Goal: Task Accomplishment & Management: Use online tool/utility

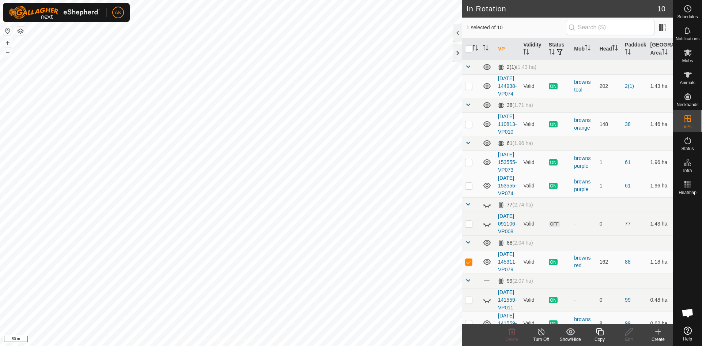
click at [601, 330] on icon at bounding box center [599, 331] width 9 height 9
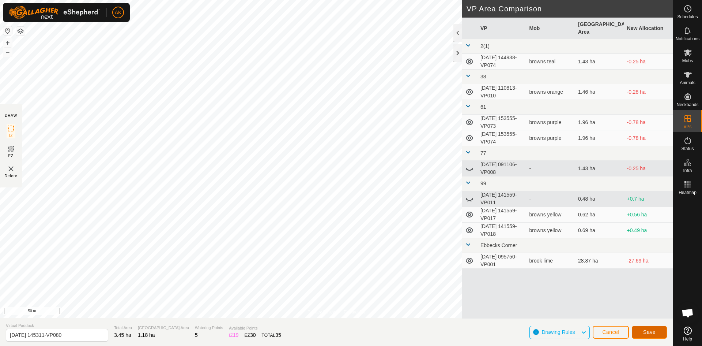
click at [646, 331] on span "Save" at bounding box center [649, 332] width 12 height 6
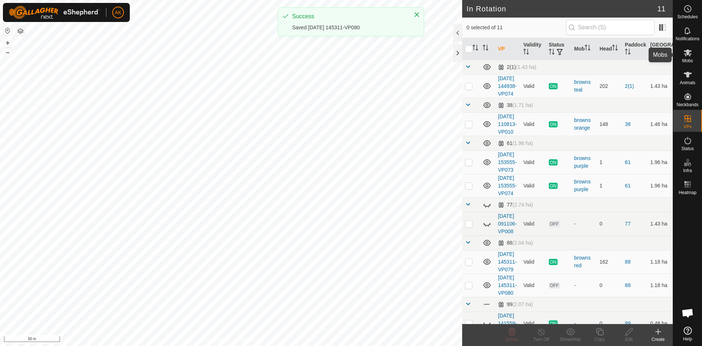
click at [687, 60] on span "Mobs" at bounding box center [687, 61] width 11 height 4
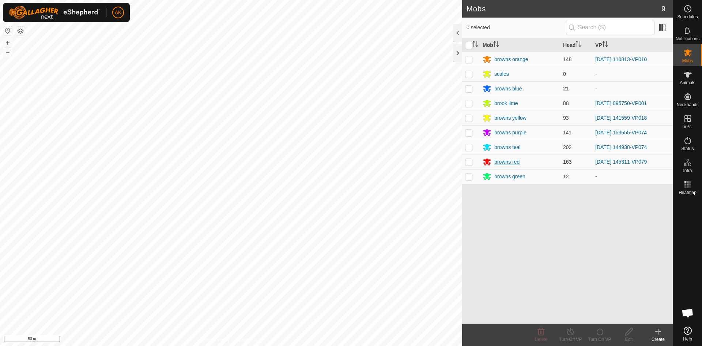
click at [503, 160] on div "browns red" at bounding box center [506, 162] width 25 height 8
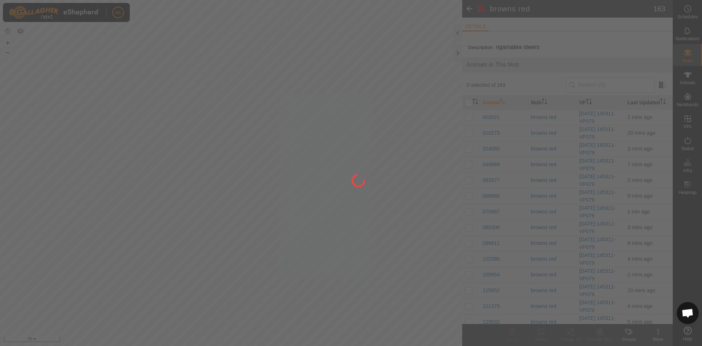
click at [689, 54] on div at bounding box center [351, 173] width 702 height 346
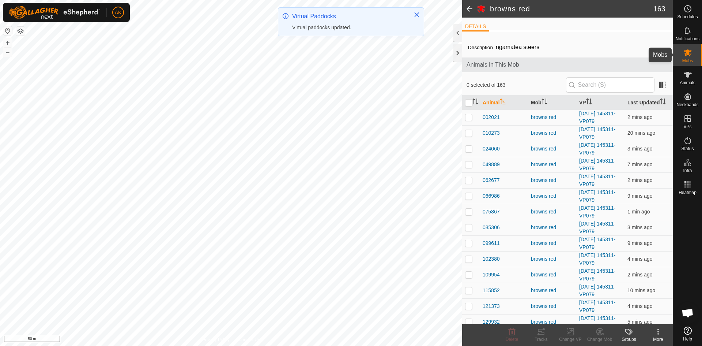
click at [688, 55] on icon at bounding box center [688, 52] width 9 height 9
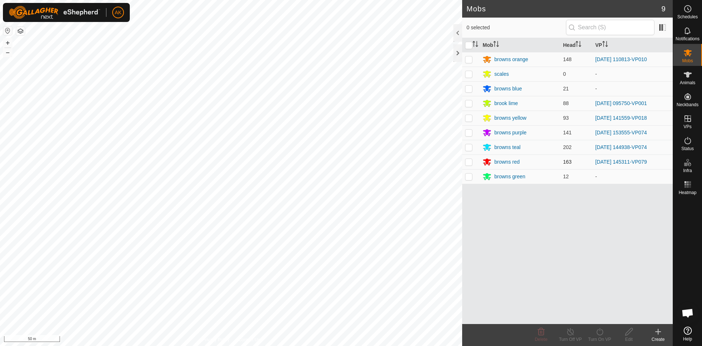
click at [470, 159] on p-checkbox at bounding box center [468, 162] width 7 height 6
checkbox input "true"
click at [598, 333] on icon at bounding box center [599, 331] width 9 height 9
click at [590, 317] on link "Now" at bounding box center [622, 315] width 72 height 15
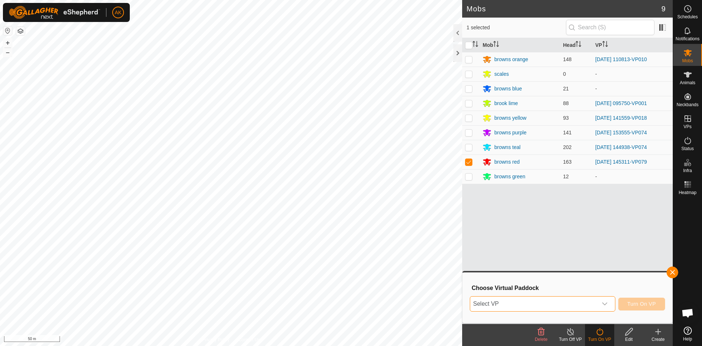
click at [548, 301] on span "Select VP" at bounding box center [533, 303] width 127 height 15
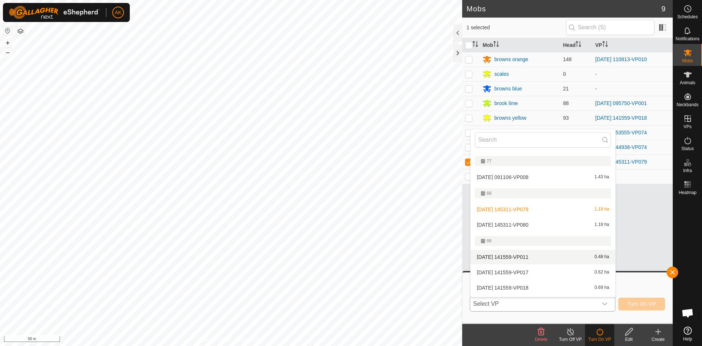
scroll to position [110, 0]
click at [509, 221] on li "[DATE] 145311-VP080 1.18 ha" at bounding box center [543, 224] width 145 height 15
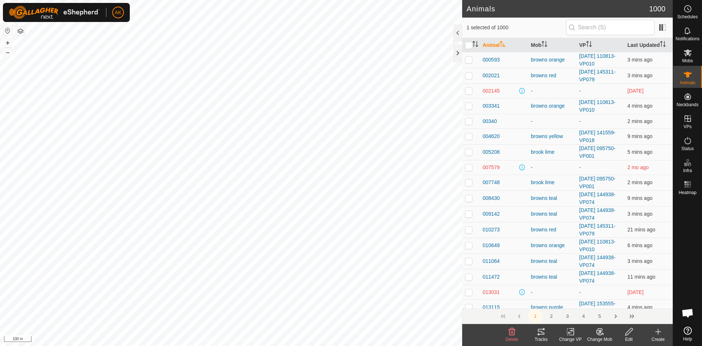
click at [511, 332] on icon at bounding box center [512, 331] width 7 height 7
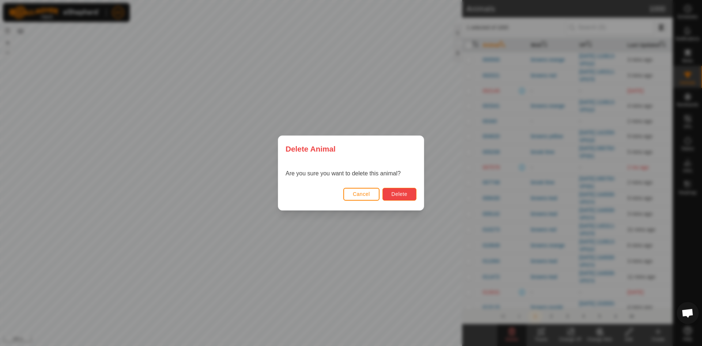
click at [385, 191] on button "Delete" at bounding box center [400, 194] width 34 height 13
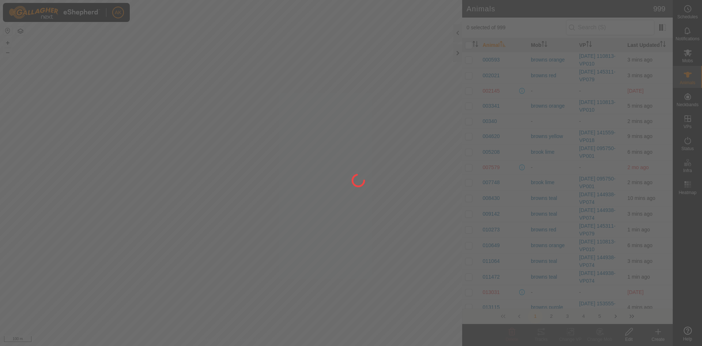
click at [159, 150] on div at bounding box center [351, 173] width 702 height 346
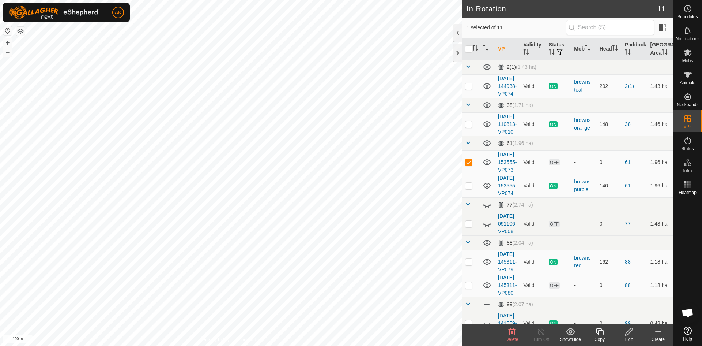
click at [509, 334] on icon at bounding box center [512, 331] width 9 height 9
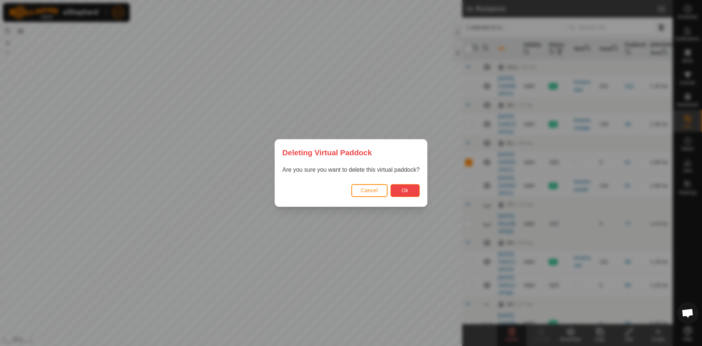
click at [403, 195] on button "Ok" at bounding box center [405, 190] width 29 height 13
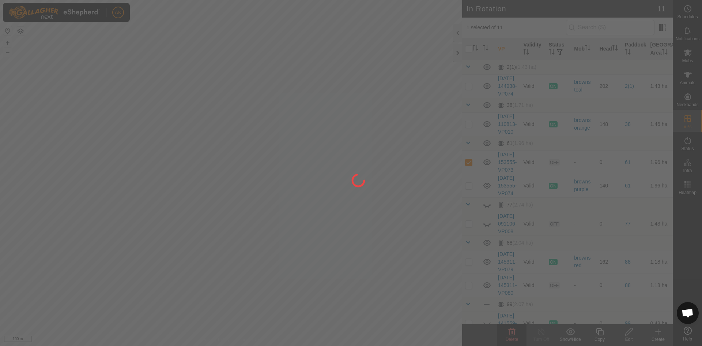
checkbox input "false"
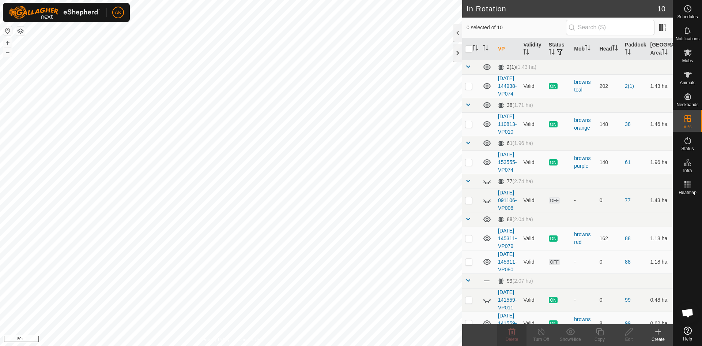
checkbox input "true"
click at [602, 331] on icon at bounding box center [599, 331] width 9 height 9
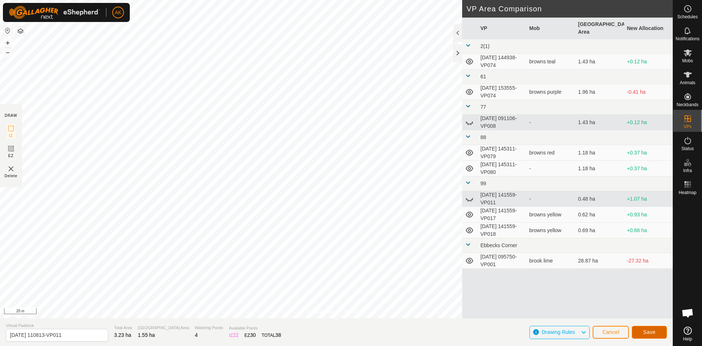
click at [653, 327] on button "Save" at bounding box center [649, 331] width 35 height 13
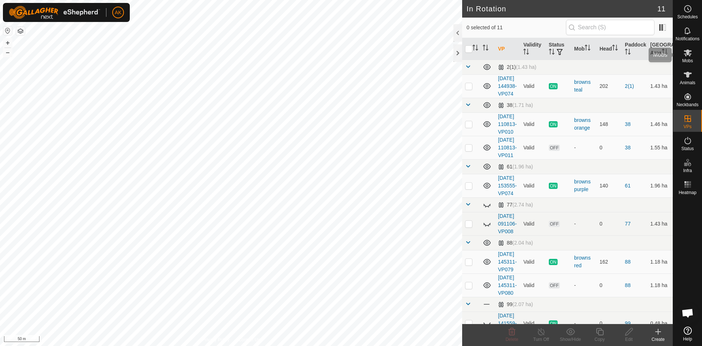
click at [688, 57] on es-mob-svg-icon at bounding box center [687, 53] width 13 height 12
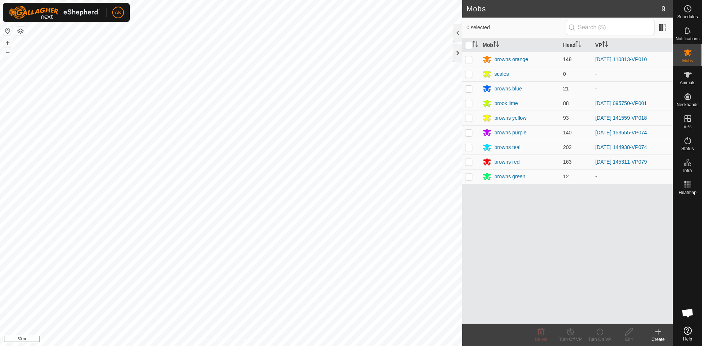
click at [472, 59] on p-checkbox at bounding box center [468, 59] width 7 height 6
checkbox input "true"
click at [601, 327] on div "Turn On VP" at bounding box center [599, 335] width 29 height 22
click at [594, 312] on link "Now" at bounding box center [622, 315] width 72 height 15
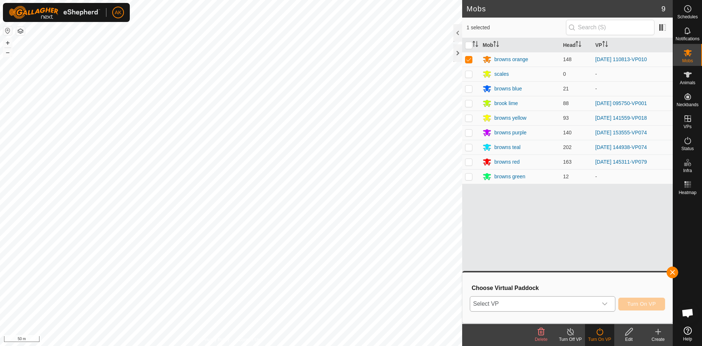
click at [534, 297] on span "Select VP" at bounding box center [533, 303] width 127 height 15
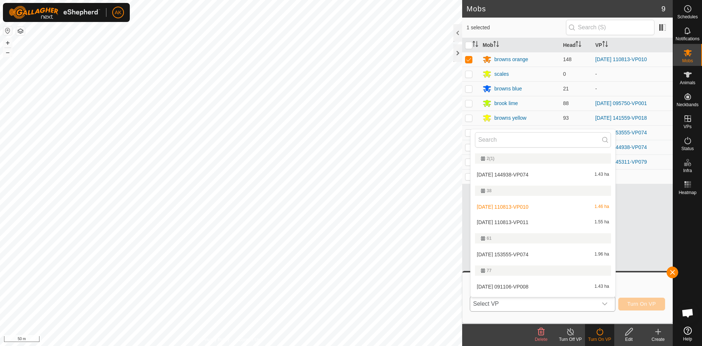
click at [498, 220] on li "[DATE] 110813-VP011 1.55 ha" at bounding box center [543, 222] width 145 height 15
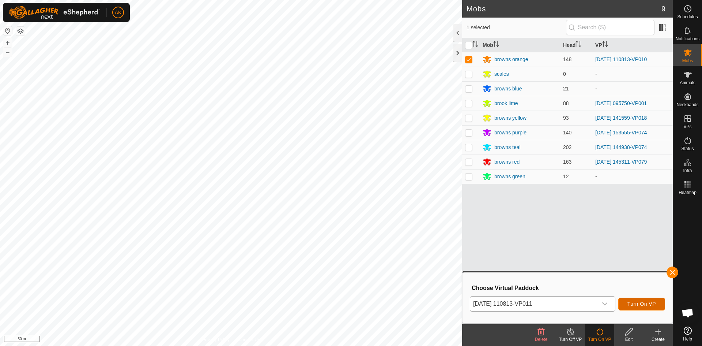
click at [642, 302] on span "Turn On VP" at bounding box center [642, 304] width 29 height 6
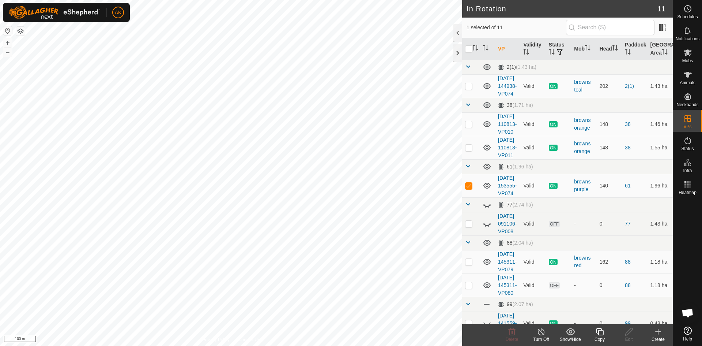
click at [602, 335] on icon at bounding box center [599, 331] width 9 height 9
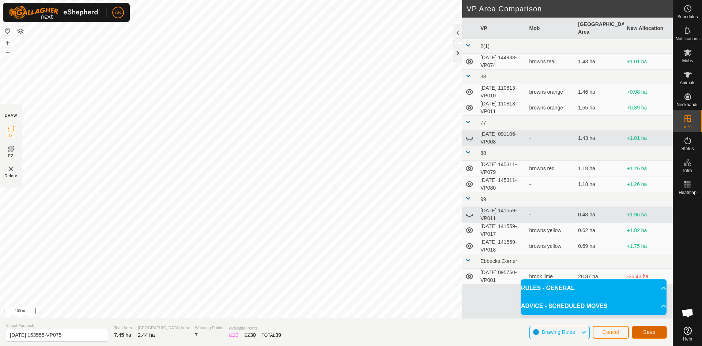
click at [649, 332] on span "Save" at bounding box center [649, 332] width 12 height 6
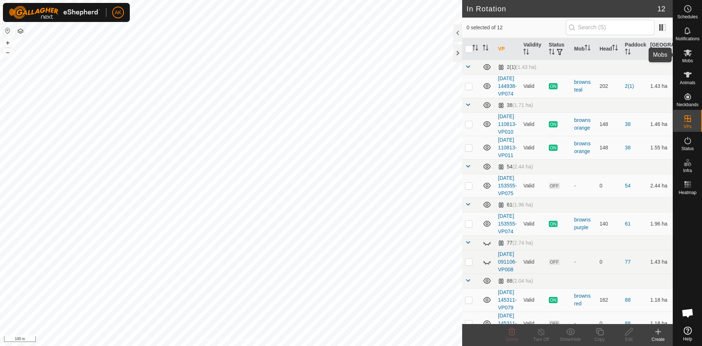
click at [687, 57] on es-mob-svg-icon at bounding box center [687, 53] width 13 height 12
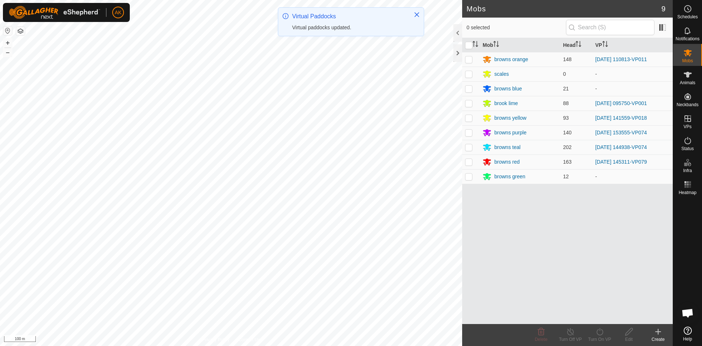
click at [468, 132] on p-checkbox at bounding box center [468, 132] width 7 height 6
checkbox input "true"
click at [601, 335] on icon at bounding box center [599, 331] width 9 height 9
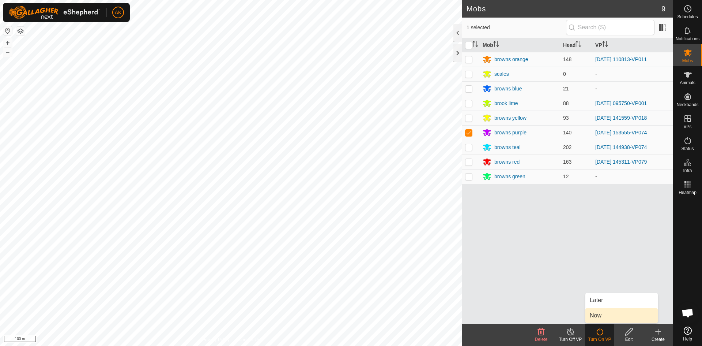
click at [597, 315] on link "Now" at bounding box center [622, 315] width 72 height 15
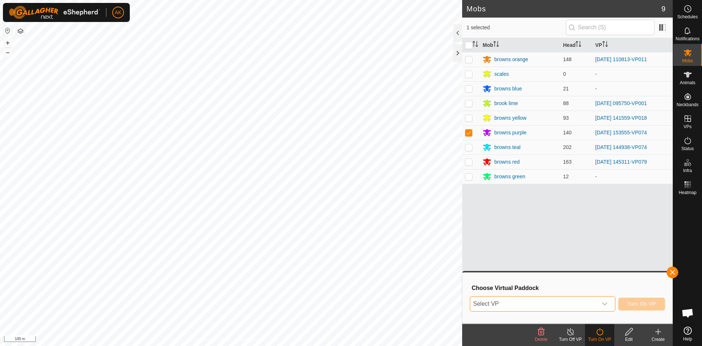
click at [557, 300] on span "Select VP" at bounding box center [533, 303] width 127 height 15
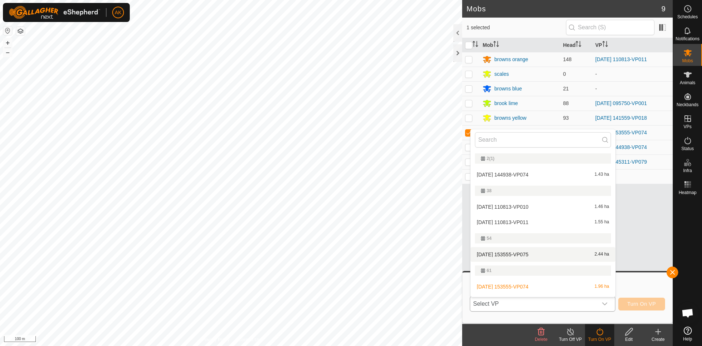
click at [512, 252] on li "[DATE] 153555-VP075 2.44 ha" at bounding box center [543, 254] width 145 height 15
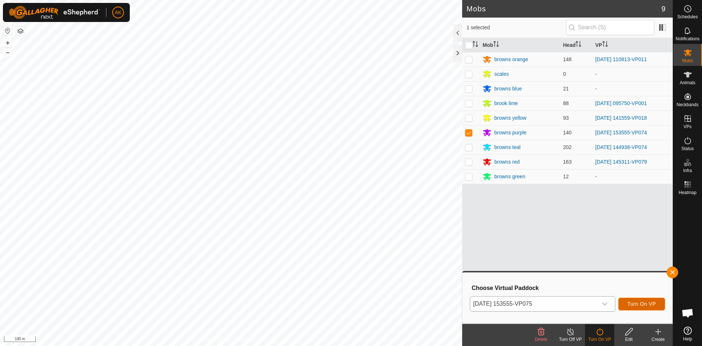
click at [637, 304] on span "Turn On VP" at bounding box center [642, 304] width 29 height 6
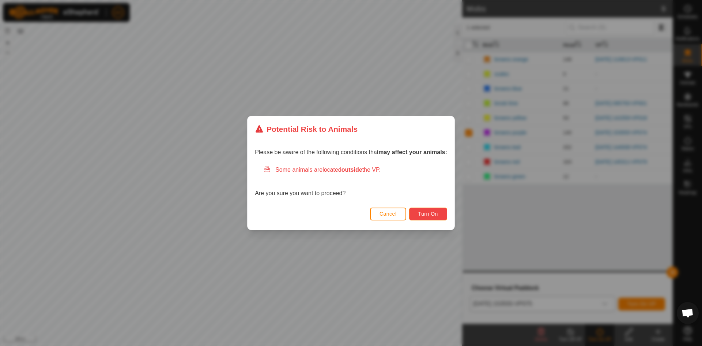
click at [435, 209] on button "Turn On" at bounding box center [428, 213] width 38 height 13
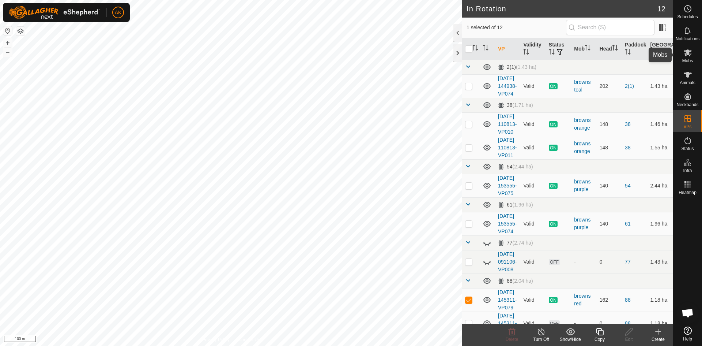
click at [692, 55] on icon at bounding box center [688, 52] width 9 height 9
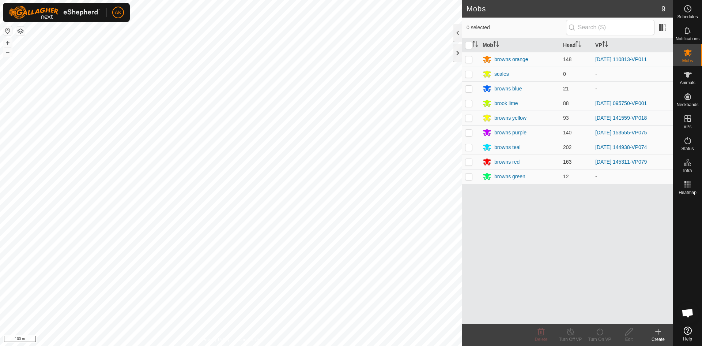
click at [470, 162] on p-checkbox at bounding box center [468, 162] width 7 height 6
checkbox input "true"
click at [599, 331] on icon at bounding box center [599, 331] width 9 height 9
click at [594, 317] on link "Now" at bounding box center [622, 315] width 72 height 15
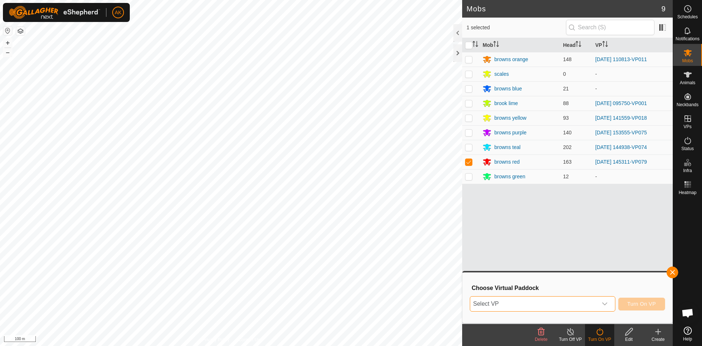
click at [535, 300] on span "Select VP" at bounding box center [533, 303] width 127 height 15
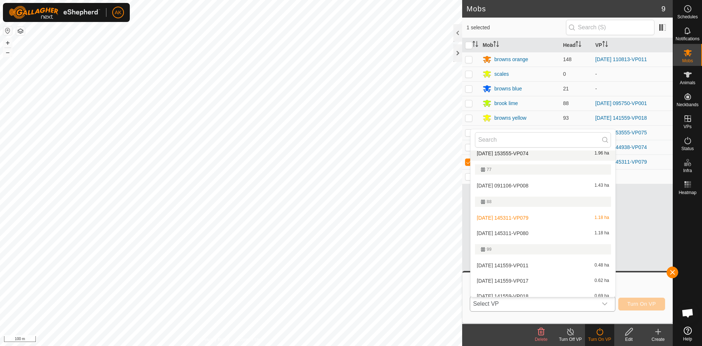
scroll to position [146, 0]
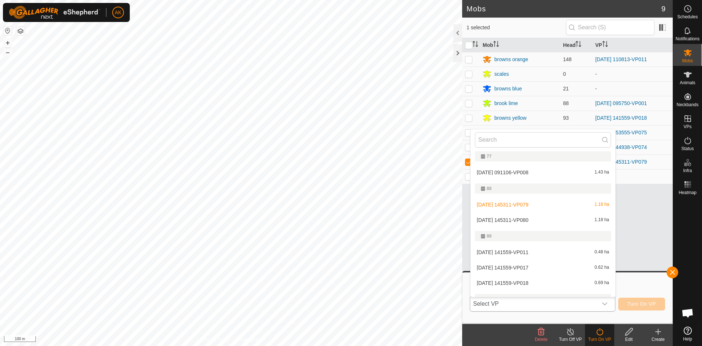
click at [508, 219] on li "[DATE] 145311-VP080 1.18 ha" at bounding box center [543, 219] width 145 height 15
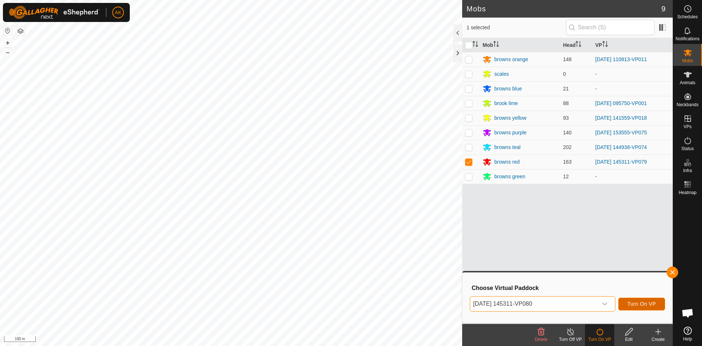
click at [633, 306] on button "Turn On VP" at bounding box center [641, 303] width 47 height 13
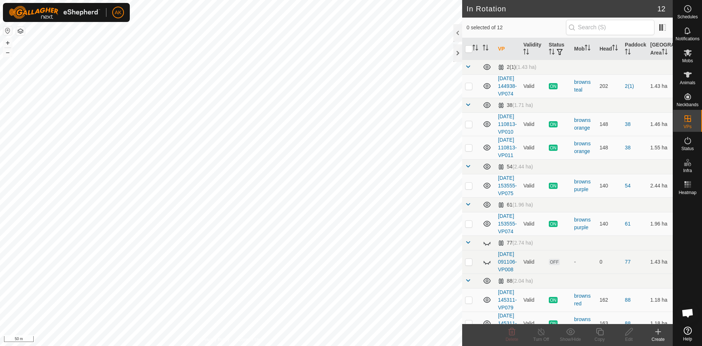
checkbox input "true"
click at [596, 331] on icon at bounding box center [599, 331] width 9 height 9
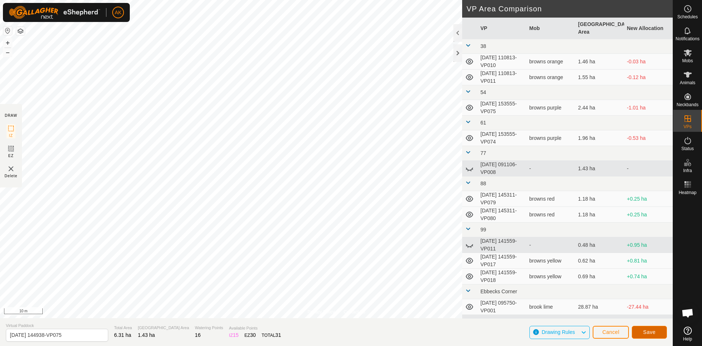
drag, startPoint x: 650, startPoint y: 326, endPoint x: 647, endPoint y: 316, distance: 10.1
click at [650, 324] on div "Save" at bounding box center [649, 332] width 35 height 18
click at [645, 331] on span "Save" at bounding box center [649, 332] width 12 height 6
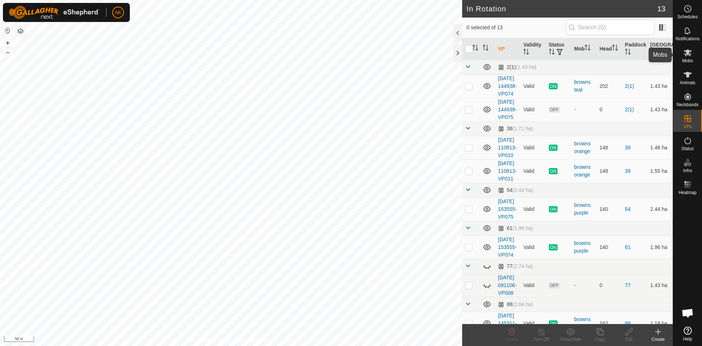
click at [682, 56] on es-mob-svg-icon at bounding box center [687, 53] width 13 height 12
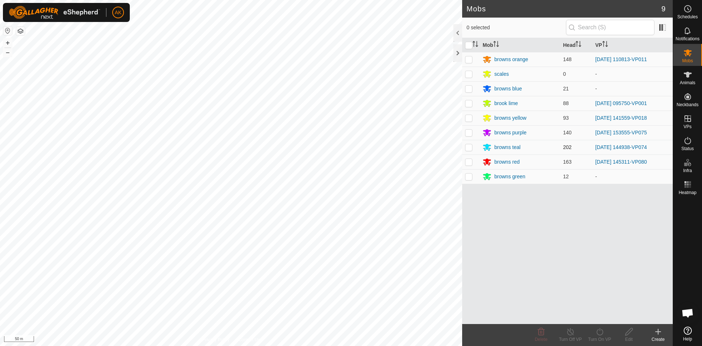
click at [468, 146] on p-checkbox at bounding box center [468, 147] width 7 height 6
checkbox input "true"
drag, startPoint x: 599, startPoint y: 329, endPoint x: 599, endPoint y: 324, distance: 5.1
click at [599, 328] on icon at bounding box center [599, 331] width 9 height 9
click at [598, 320] on link "Now" at bounding box center [622, 315] width 72 height 15
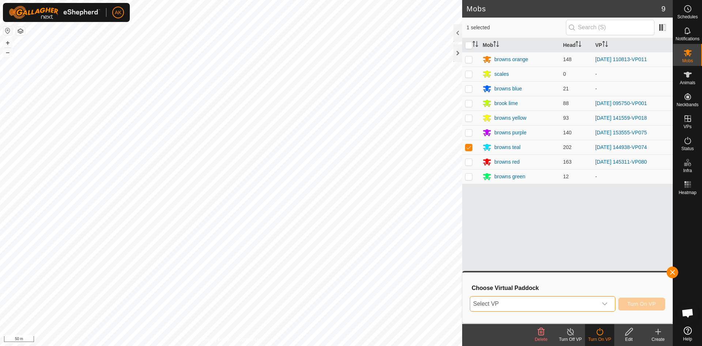
click at [569, 300] on span "Select VP" at bounding box center [533, 303] width 127 height 15
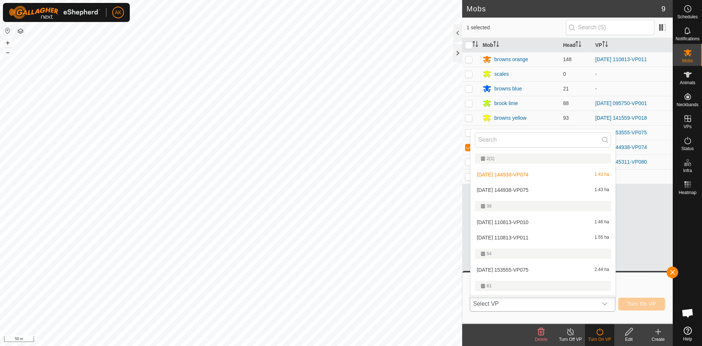
scroll to position [12, 0]
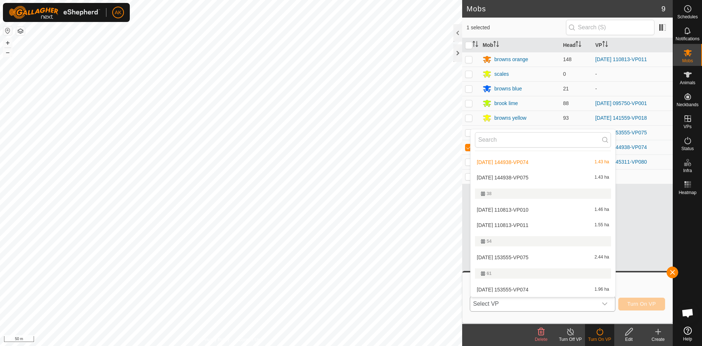
click at [524, 177] on li "[DATE] 144938-VP075 1.43 ha" at bounding box center [543, 177] width 145 height 15
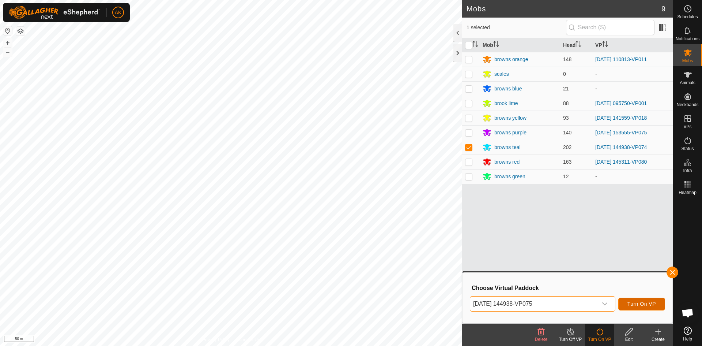
click at [637, 301] on span "Turn On VP" at bounding box center [642, 304] width 29 height 6
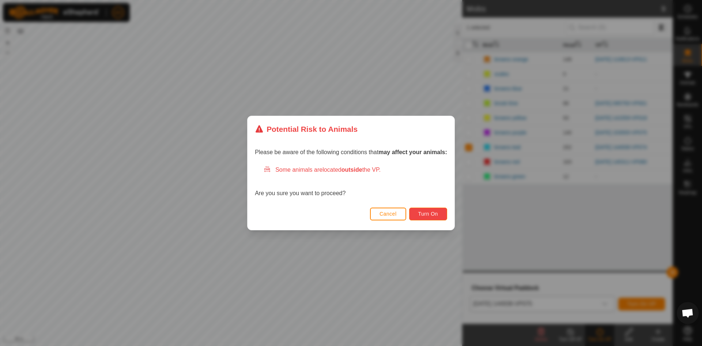
click at [428, 217] on button "Turn On" at bounding box center [428, 213] width 38 height 13
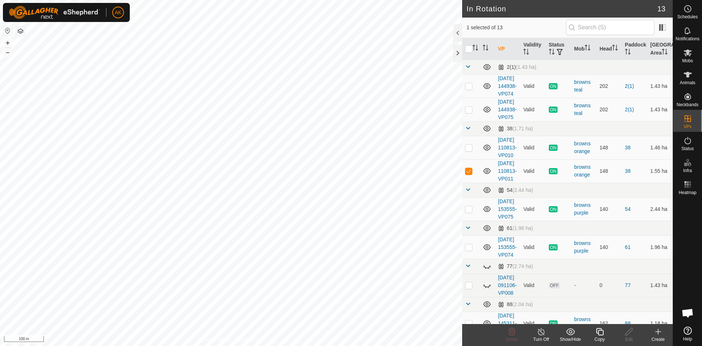
checkbox input "false"
checkbox input "true"
click at [603, 332] on icon at bounding box center [599, 331] width 7 height 7
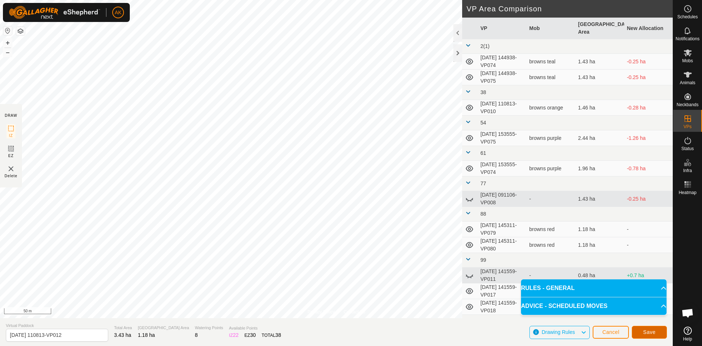
click at [656, 334] on button "Save" at bounding box center [649, 331] width 35 height 13
